Goal: Check status

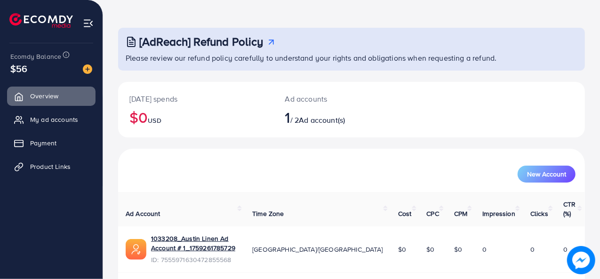
scroll to position [44, 0]
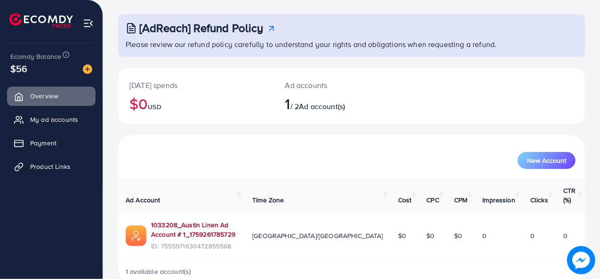
click at [237, 220] on link "1033208_Austin Linen Ad Account # 1_1759261785729" at bounding box center [194, 229] width 86 height 19
click at [210, 220] on link "1033208_Austin Linen Ad Account # 1_1759261785729" at bounding box center [194, 229] width 86 height 19
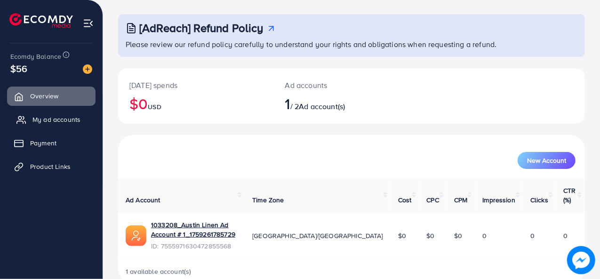
click at [68, 121] on span "My ad accounts" at bounding box center [56, 119] width 48 height 9
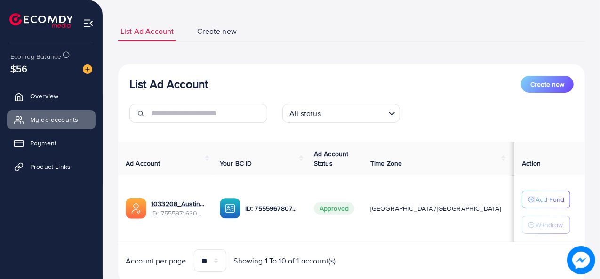
scroll to position [63, 0]
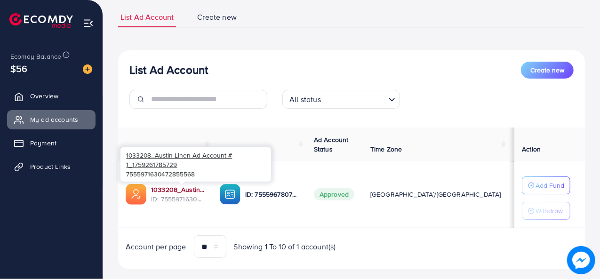
click at [192, 190] on link "1033208_Austin Linen Ad Account # 1_1759261785729" at bounding box center [178, 189] width 54 height 9
click at [180, 189] on link "1033208_Austin Linen Ad Account # 1_1759261785729" at bounding box center [178, 189] width 54 height 9
click at [189, 188] on link "1033208_Austin Linen Ad Account # 1_1759261785729" at bounding box center [178, 189] width 54 height 9
click at [194, 192] on link "1033208_Austin Linen Ad Account # 1_1759261785729" at bounding box center [178, 189] width 54 height 9
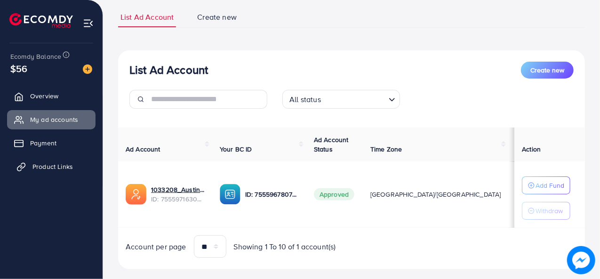
click at [48, 167] on span "Product Links" at bounding box center [52, 166] width 40 height 9
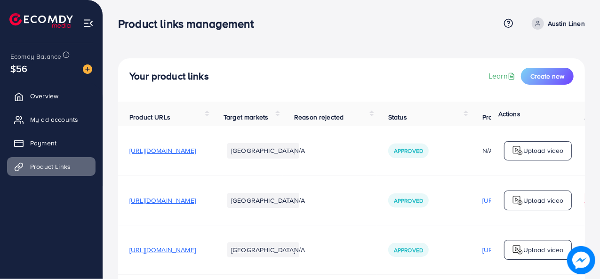
scroll to position [42, 0]
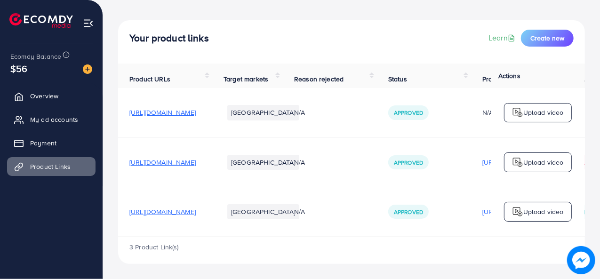
drag, startPoint x: 251, startPoint y: 210, endPoint x: 203, endPoint y: 248, distance: 60.7
click at [203, 248] on div "3 Product Link(s)" at bounding box center [351, 250] width 467 height 27
click at [522, 74] on th "Actions" at bounding box center [538, 76] width 94 height 24
click at [423, 113] on span "Approved" at bounding box center [408, 113] width 29 height 8
click at [196, 160] on span "[URL][DOMAIN_NAME]" at bounding box center [162, 162] width 66 height 9
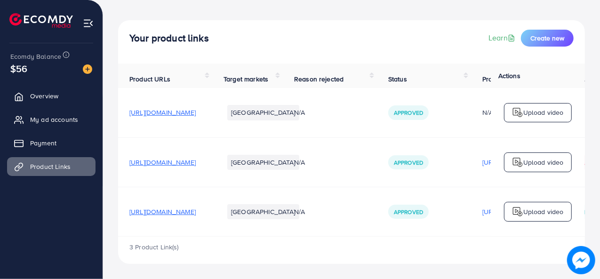
click at [196, 211] on span "[URL][DOMAIN_NAME]" at bounding box center [162, 211] width 66 height 9
click at [196, 209] on span "[URL][DOMAIN_NAME]" at bounding box center [162, 211] width 66 height 9
